Goal: Information Seeking & Learning: Check status

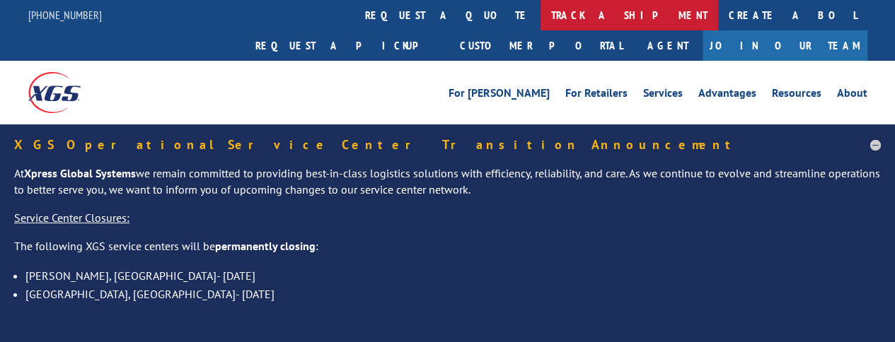
click at [541, 16] on link "track a shipment" at bounding box center [630, 15] width 178 height 30
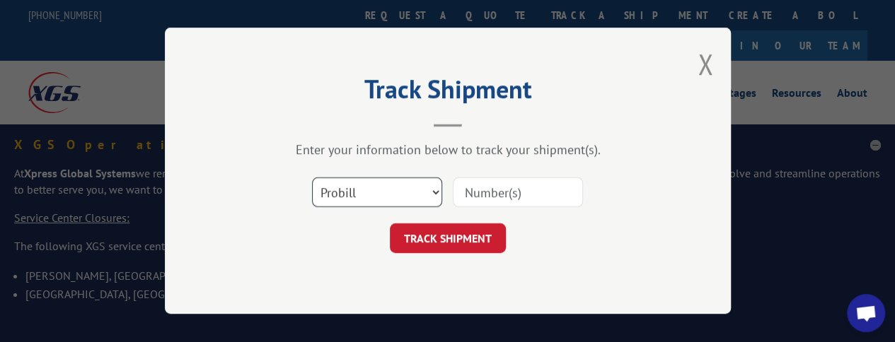
click at [427, 195] on select "Select category... Probill BOL PO" at bounding box center [377, 193] width 130 height 30
select select "bol"
click at [312, 178] on select "Select category... Probill BOL PO" at bounding box center [377, 193] width 130 height 30
click at [492, 185] on input at bounding box center [518, 193] width 130 height 30
click at [495, 196] on input at bounding box center [518, 193] width 130 height 30
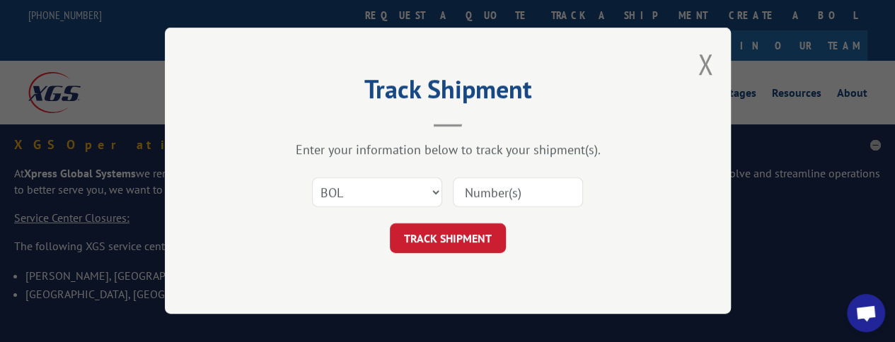
paste input "2826993"
type input "2826993"
click at [457, 231] on button "TRACK SHIPMENT" at bounding box center [448, 239] width 116 height 30
